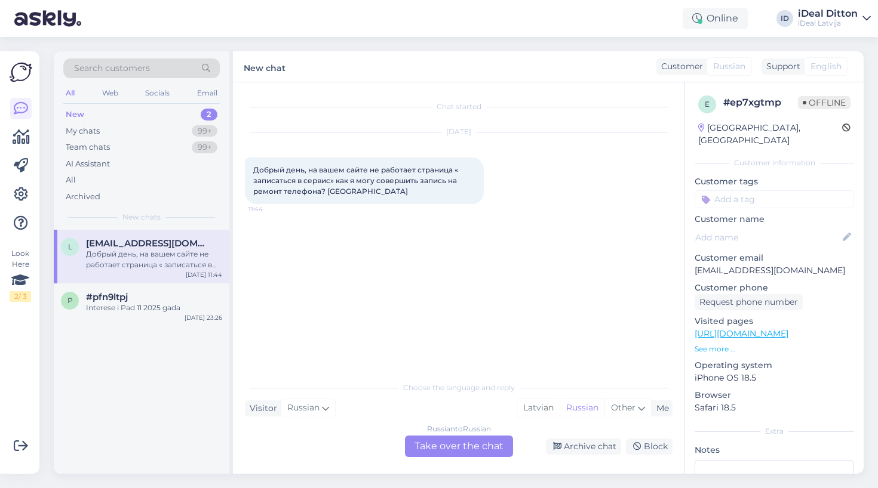
click at [24, 486] on div "Look Here 2 / 3 Get more Your checklist to get more value from Askly. Close Con…" at bounding box center [23, 262] width 47 height 451
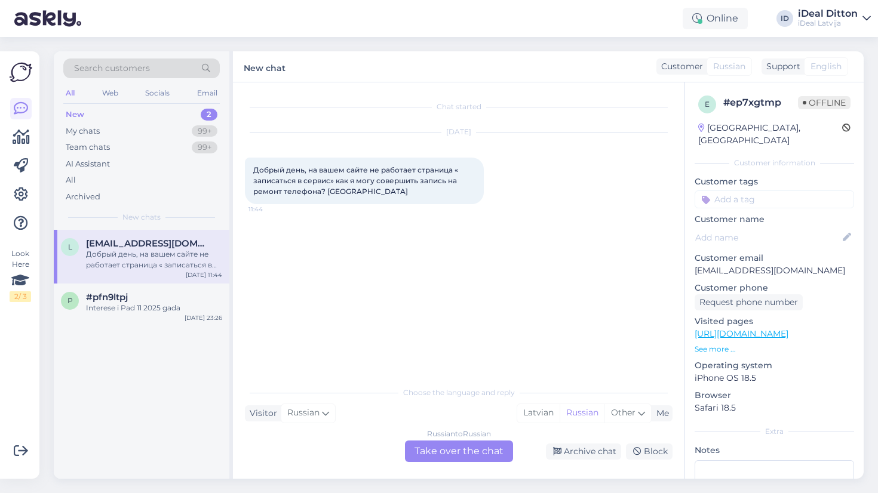
click at [482, 463] on div "Chat started Aug 10 2025 Добрый день, на вашем сайте не работает страница « зап…" at bounding box center [458, 280] width 451 height 396
click at [476, 448] on div "Russian to Russian Take over the chat" at bounding box center [459, 451] width 108 height 21
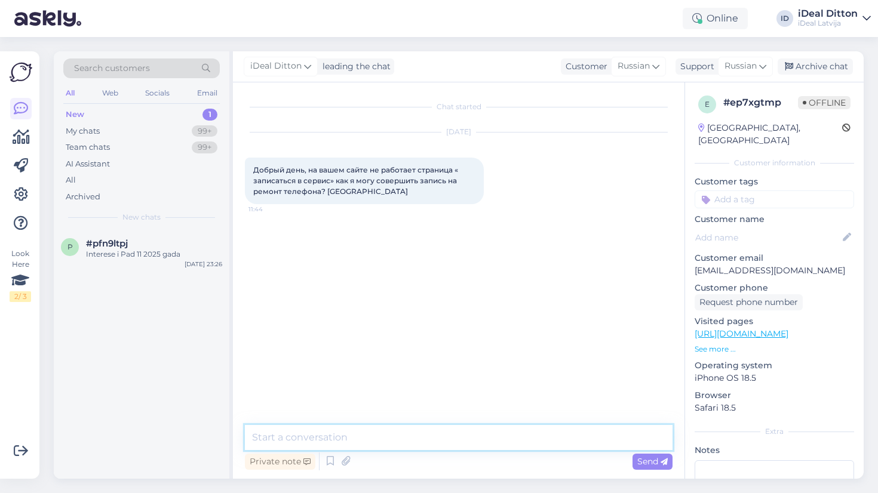
click at [401, 435] on textarea at bounding box center [459, 437] width 428 height 25
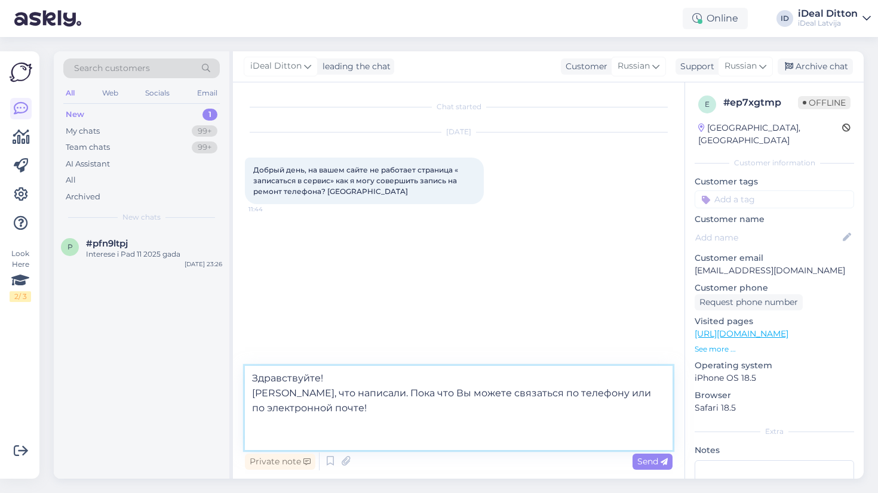
paste textarea "https://cec.lv/serviss"
type textarea "Здравствуйте! Спасибо, что написали. Пока что Вы можете связаться по телефону и…"
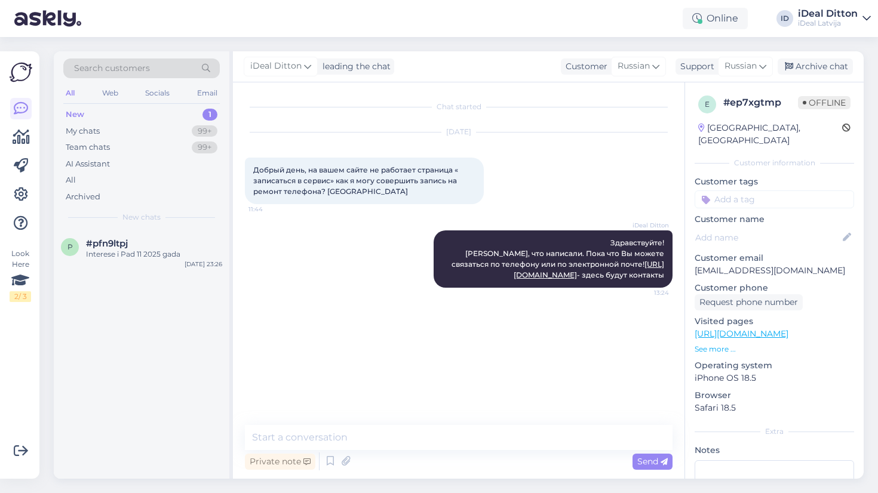
click at [368, 349] on div "Chat started Aug 10 2025 Добрый день, на вашем сайте не работает страница « зап…" at bounding box center [464, 254] width 438 height 320
